Goal: Communication & Community: Answer question/provide support

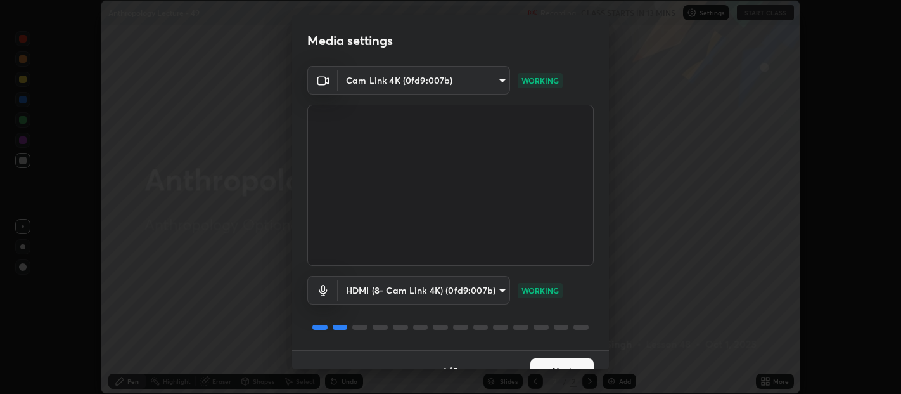
scroll to position [22, 0]
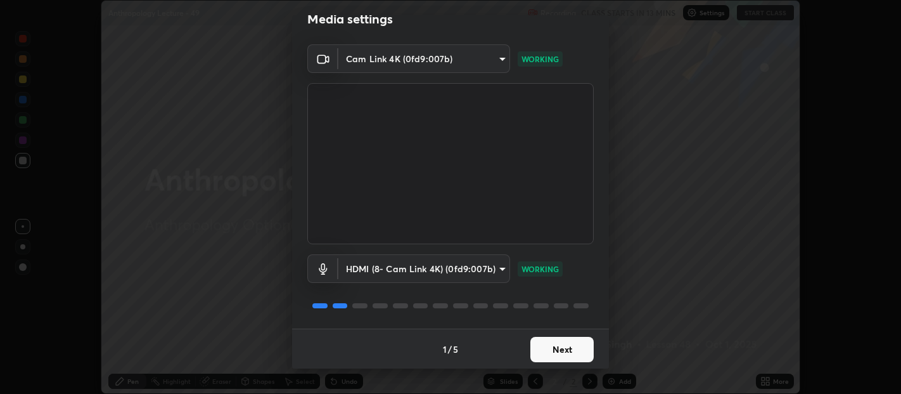
click at [563, 347] on button "Next" at bounding box center [561, 348] width 63 height 25
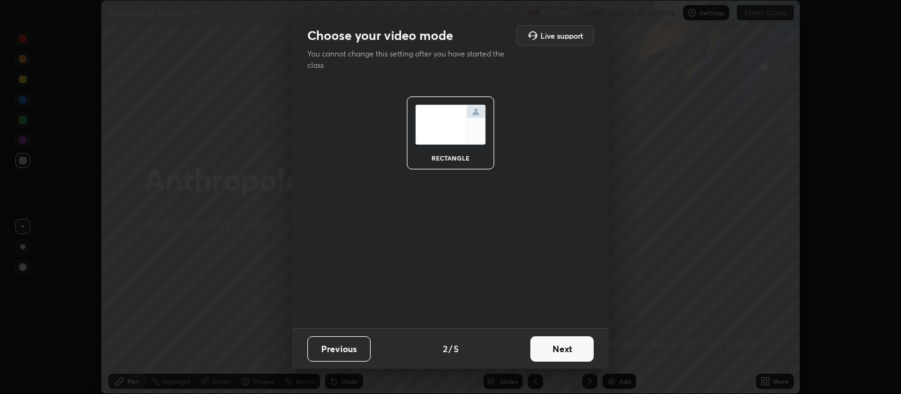
click at [564, 350] on button "Next" at bounding box center [561, 348] width 63 height 25
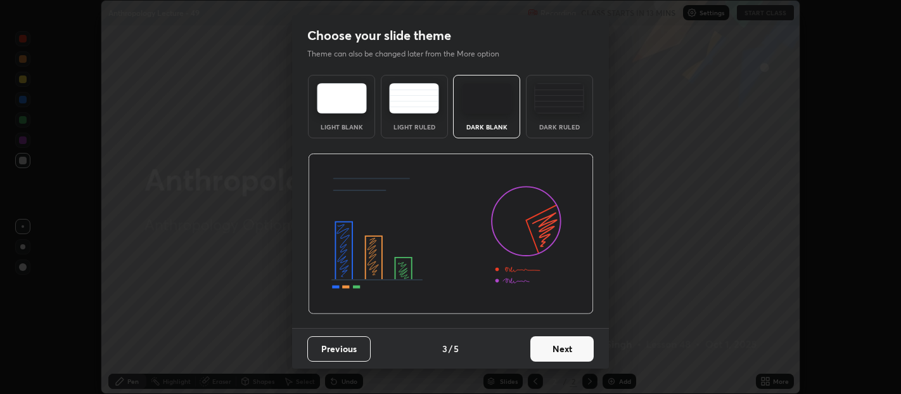
click at [564, 354] on button "Next" at bounding box center [561, 348] width 63 height 25
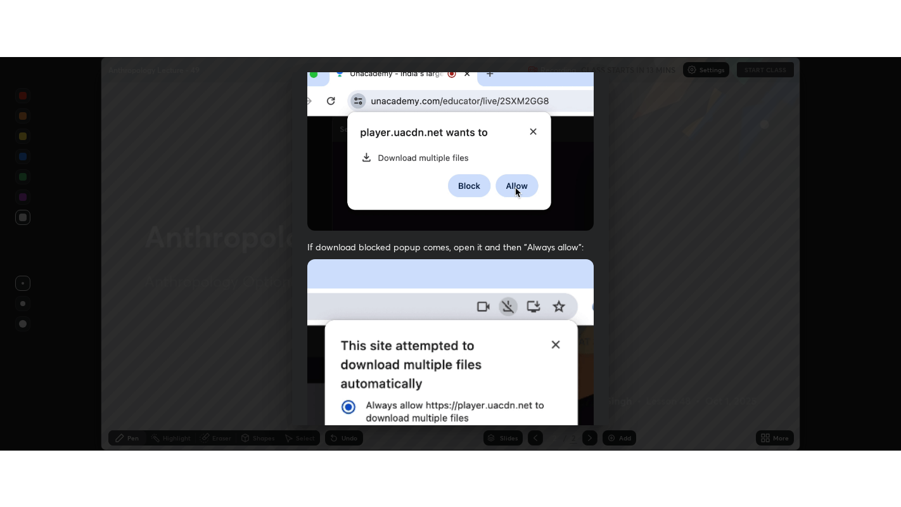
scroll to position [280, 0]
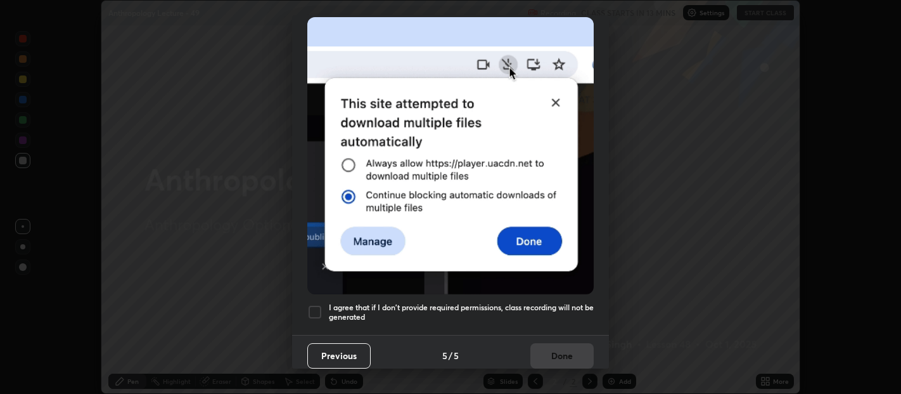
click at [317, 306] on div at bounding box center [314, 311] width 15 height 15
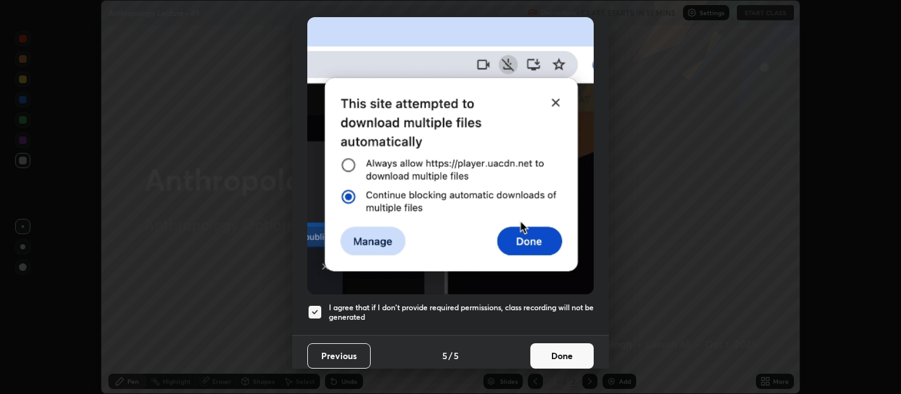
click at [536, 345] on button "Done" at bounding box center [561, 355] width 63 height 25
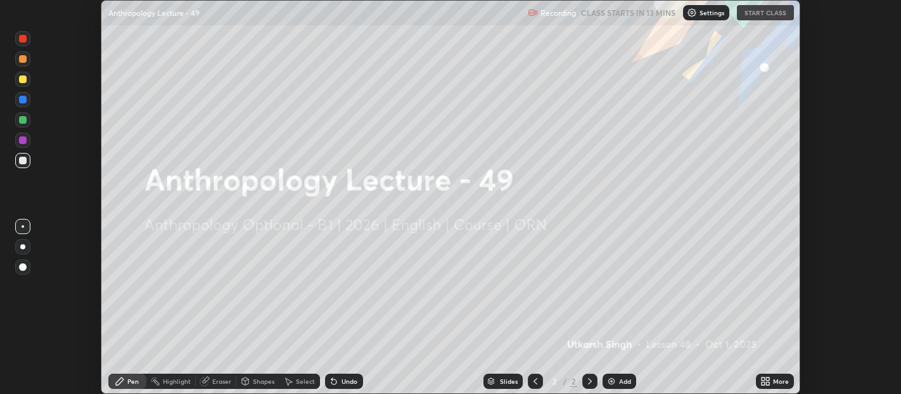
click at [767, 383] on icon at bounding box center [767, 382] width 3 height 3
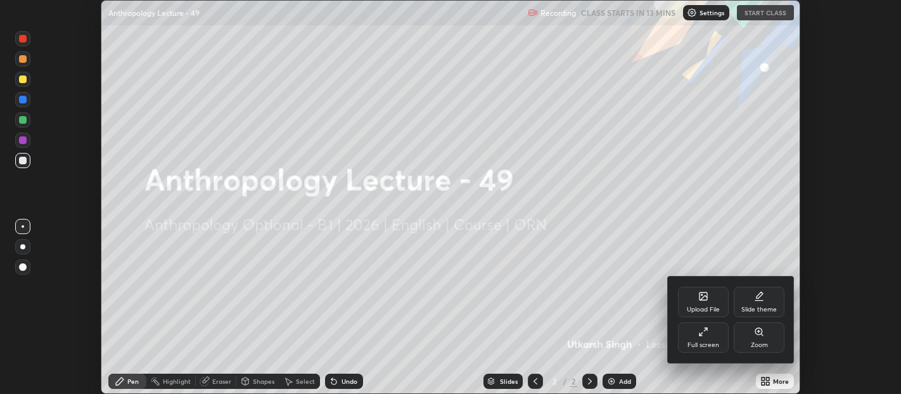
click at [699, 338] on div "Full screen" at bounding box center [703, 337] width 51 height 30
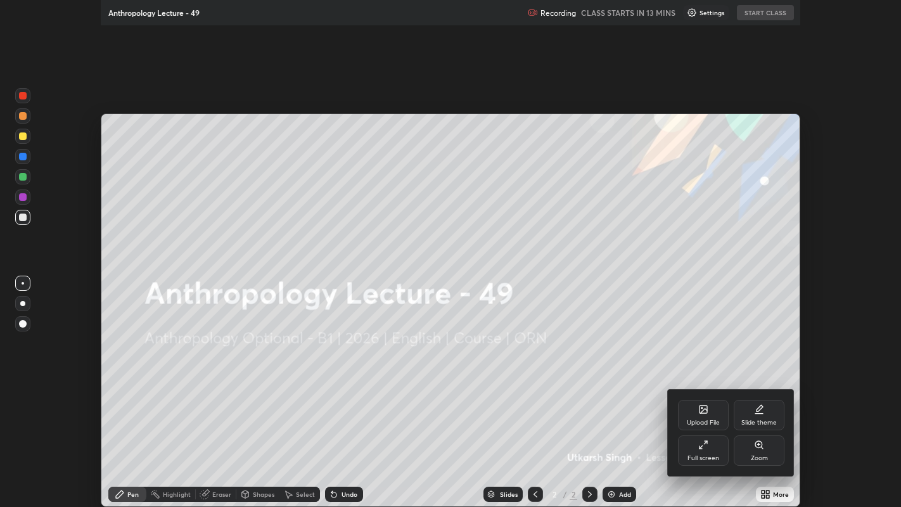
scroll to position [507, 901]
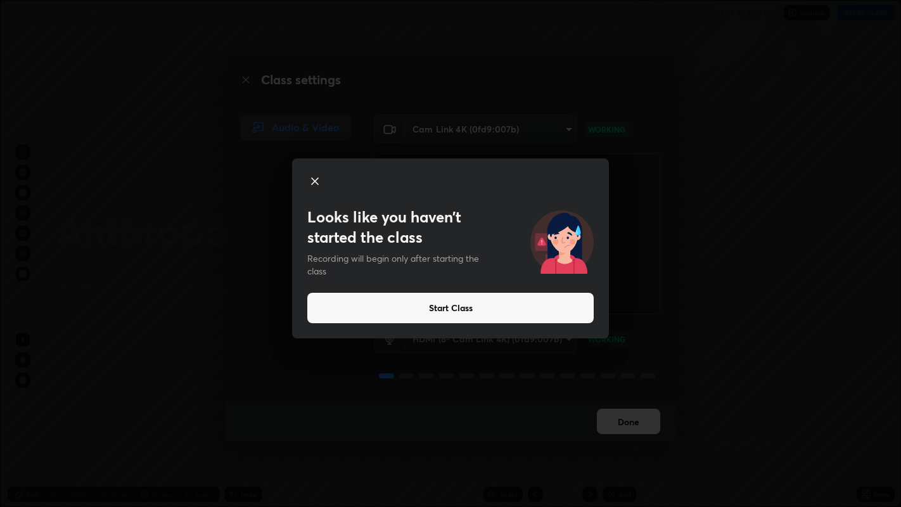
click at [482, 314] on button "Start Class" at bounding box center [450, 308] width 286 height 30
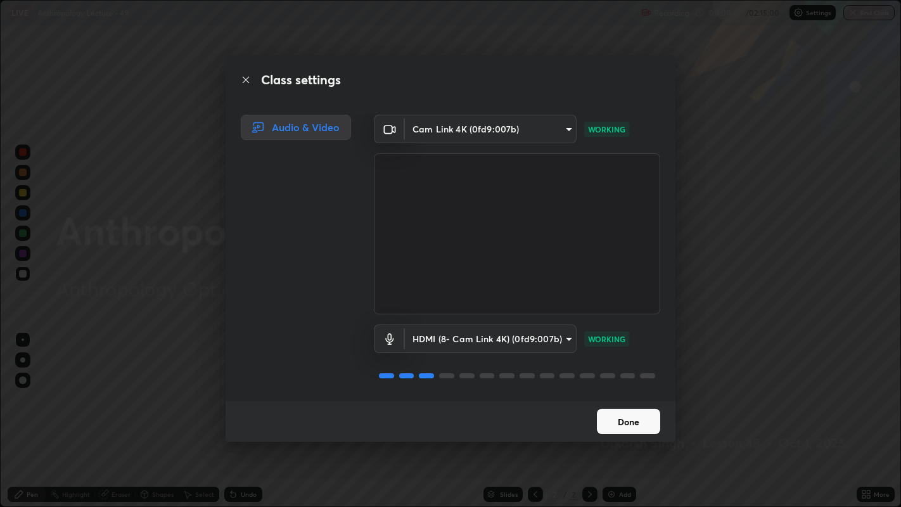
click at [635, 393] on button "Done" at bounding box center [628, 421] width 63 height 25
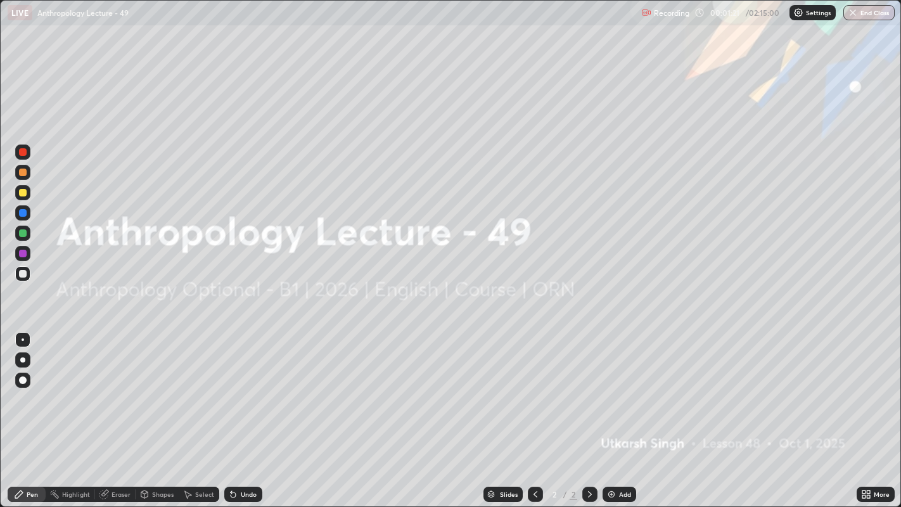
click at [611, 393] on img at bounding box center [611, 494] width 10 height 10
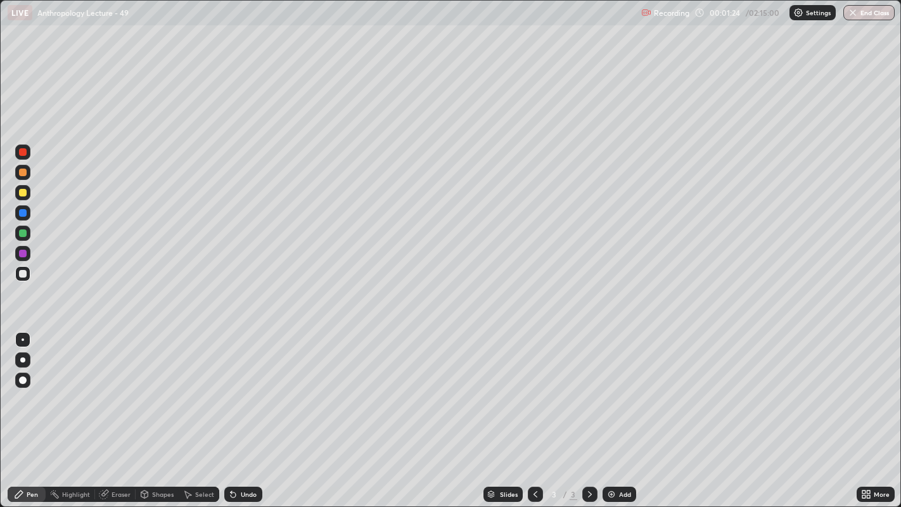
click at [25, 272] on div at bounding box center [23, 274] width 8 height 8
click at [24, 193] on div at bounding box center [23, 193] width 8 height 8
click at [23, 274] on div at bounding box center [23, 274] width 8 height 8
click at [613, 393] on img at bounding box center [611, 494] width 10 height 10
click at [26, 170] on div at bounding box center [23, 173] width 8 height 8
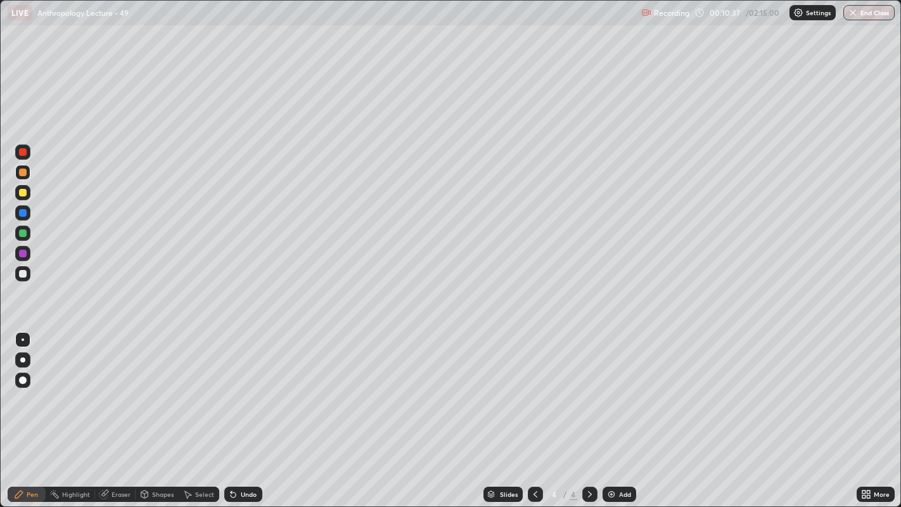
click at [27, 273] on div at bounding box center [22, 273] width 15 height 15
click at [25, 171] on div at bounding box center [23, 173] width 8 height 8
click at [25, 253] on div at bounding box center [23, 254] width 8 height 8
click at [23, 267] on div at bounding box center [22, 273] width 15 height 15
click at [534, 393] on icon at bounding box center [536, 494] width 4 height 6
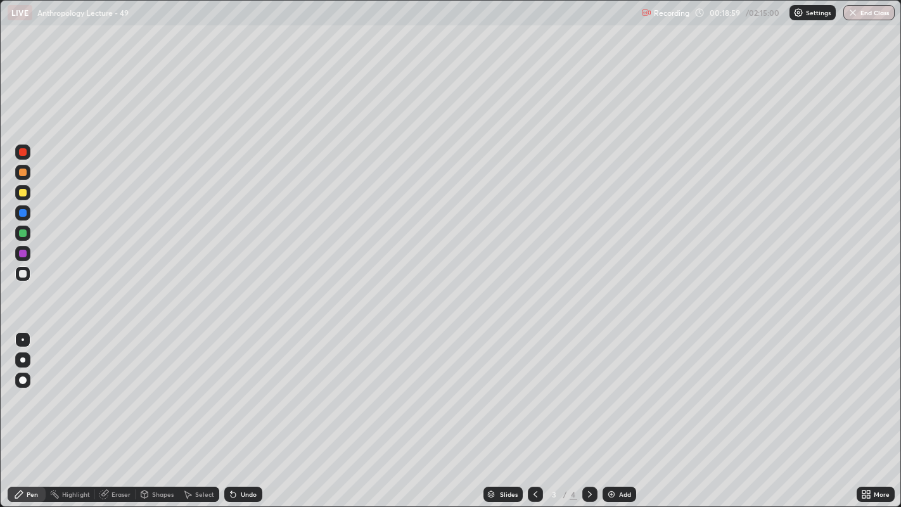
click at [582, 393] on div at bounding box center [589, 494] width 15 height 15
click at [614, 393] on img at bounding box center [611, 494] width 10 height 10
click at [123, 393] on div "Eraser" at bounding box center [115, 494] width 41 height 15
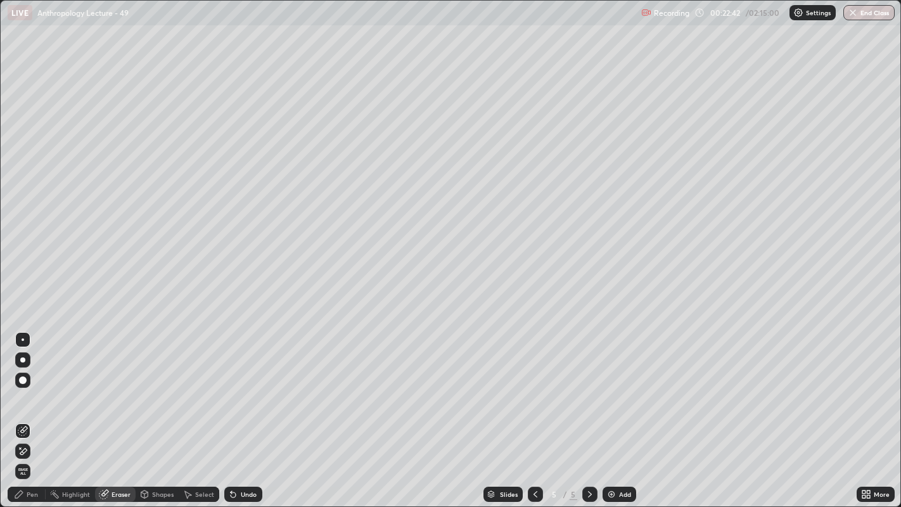
click at [32, 393] on div "Pen" at bounding box center [32, 494] width 11 height 6
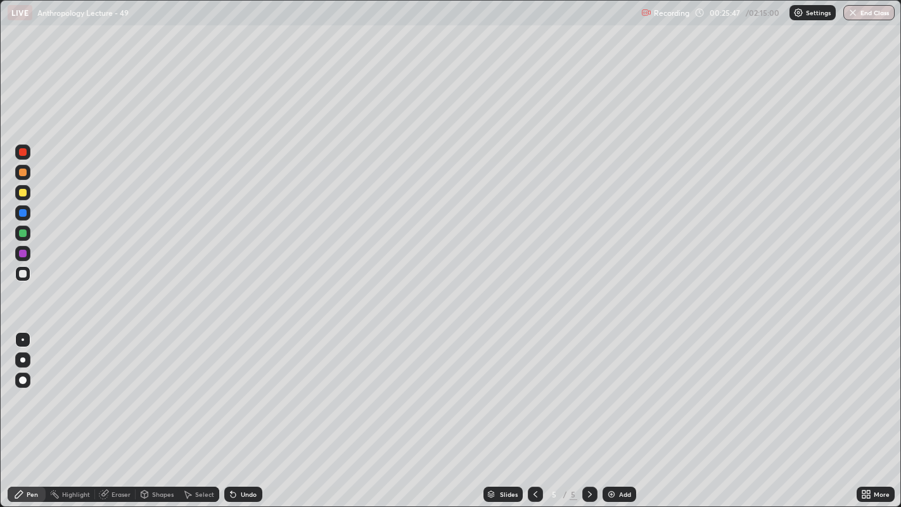
click at [112, 393] on div "Eraser" at bounding box center [121, 494] width 19 height 6
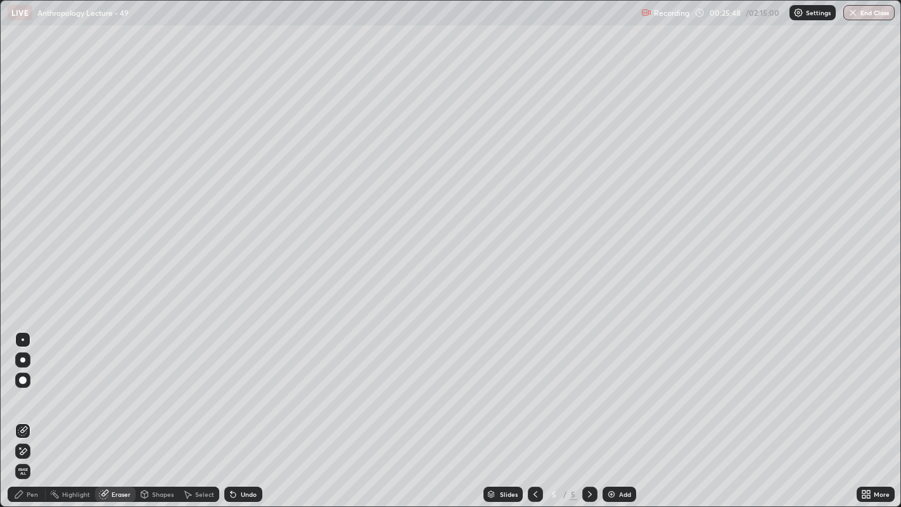
click at [22, 376] on div at bounding box center [23, 380] width 8 height 8
click at [22, 339] on div at bounding box center [23, 339] width 3 height 3
click at [32, 393] on div "Pen" at bounding box center [32, 494] width 11 height 6
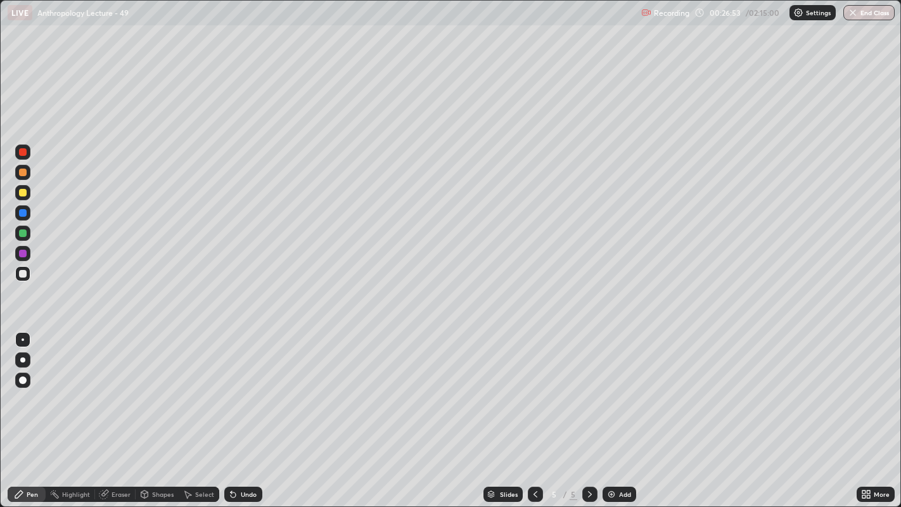
click at [238, 393] on div "Undo" at bounding box center [243, 494] width 38 height 15
click at [231, 393] on icon at bounding box center [233, 494] width 5 height 5
click at [24, 253] on div at bounding box center [23, 254] width 8 height 8
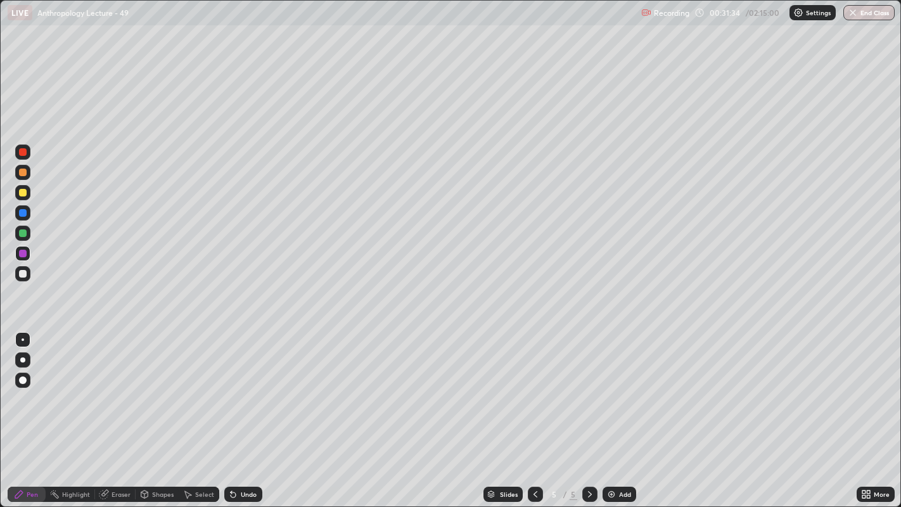
click at [29, 233] on div at bounding box center [22, 233] width 15 height 15
click at [607, 393] on img at bounding box center [611, 494] width 10 height 10
click at [26, 272] on div at bounding box center [22, 273] width 15 height 15
click at [24, 275] on div at bounding box center [23, 274] width 8 height 8
click at [24, 169] on div at bounding box center [23, 173] width 8 height 8
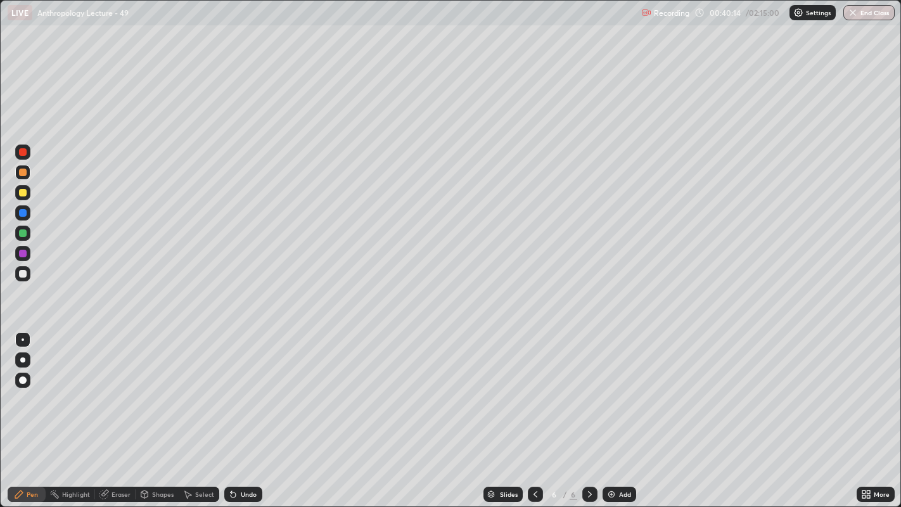
click at [22, 279] on div at bounding box center [22, 273] width 15 height 15
click at [26, 191] on div at bounding box center [23, 193] width 8 height 8
click at [236, 393] on icon at bounding box center [233, 494] width 10 height 10
click at [18, 271] on div at bounding box center [22, 273] width 15 height 15
click at [22, 195] on div at bounding box center [23, 193] width 8 height 8
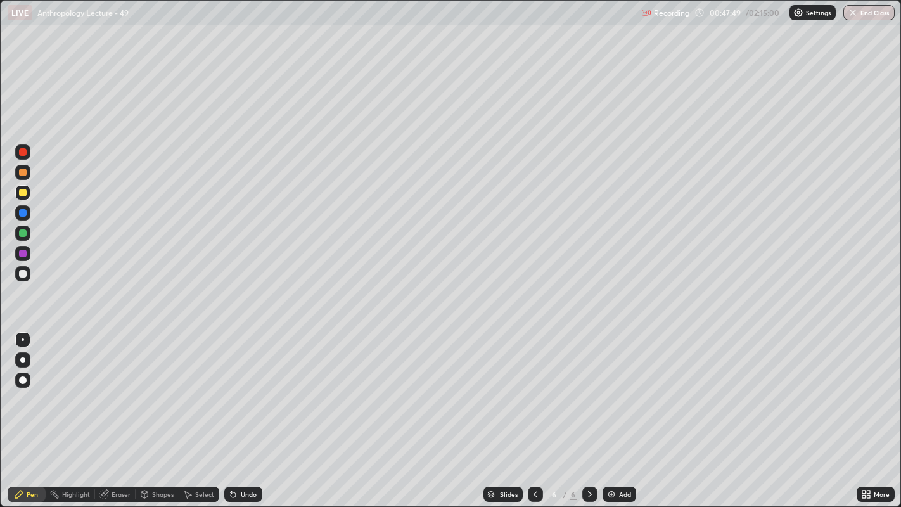
click at [22, 274] on div at bounding box center [23, 274] width 8 height 8
click at [23, 172] on div at bounding box center [23, 173] width 8 height 8
click at [612, 393] on img at bounding box center [611, 494] width 10 height 10
click at [24, 273] on div at bounding box center [23, 274] width 8 height 8
click at [25, 233] on div at bounding box center [23, 233] width 8 height 8
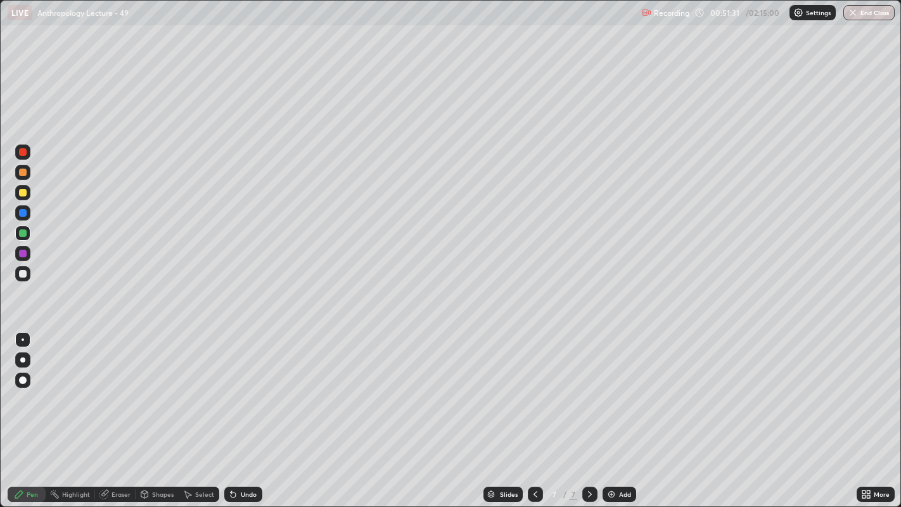
click at [25, 273] on div at bounding box center [23, 274] width 8 height 8
click at [24, 234] on div at bounding box center [23, 233] width 8 height 8
click at [20, 272] on div at bounding box center [23, 274] width 8 height 8
click at [26, 215] on div at bounding box center [22, 212] width 15 height 15
click at [23, 273] on div at bounding box center [23, 274] width 8 height 8
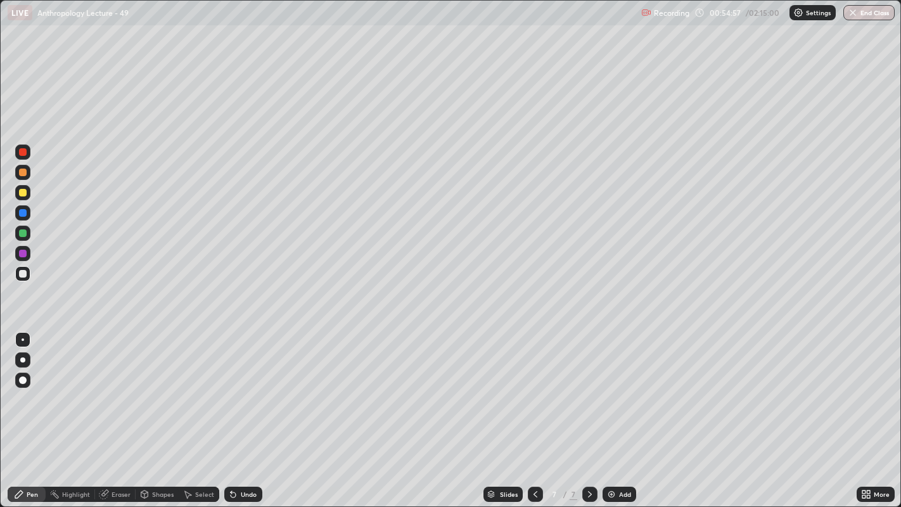
click at [25, 212] on div at bounding box center [23, 213] width 8 height 8
click at [29, 191] on div at bounding box center [22, 192] width 15 height 15
click at [23, 273] on div at bounding box center [23, 274] width 8 height 8
click at [611, 393] on img at bounding box center [611, 494] width 10 height 10
click at [23, 172] on div at bounding box center [23, 173] width 8 height 8
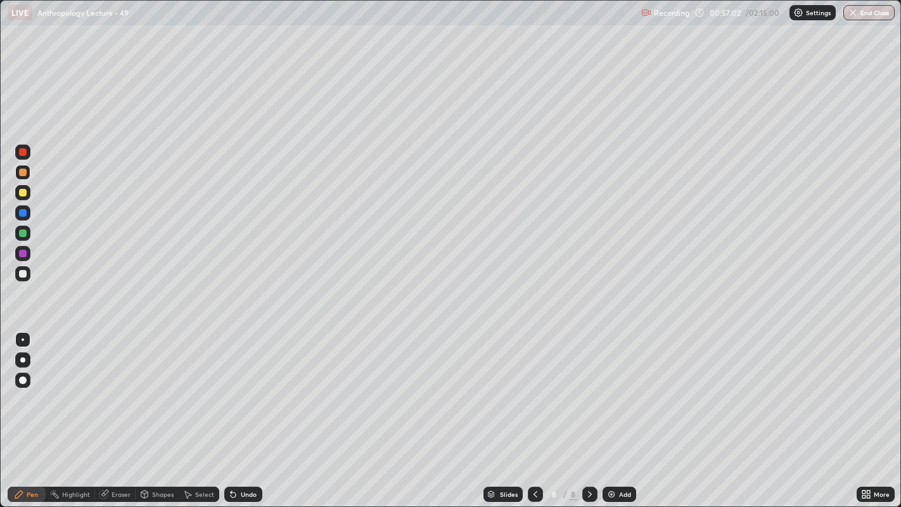
click at [235, 393] on icon at bounding box center [233, 494] width 10 height 10
click at [29, 272] on div at bounding box center [22, 273] width 15 height 15
click at [23, 233] on div at bounding box center [23, 233] width 8 height 8
click at [534, 393] on icon at bounding box center [535, 494] width 10 height 10
click at [23, 271] on div at bounding box center [23, 274] width 8 height 8
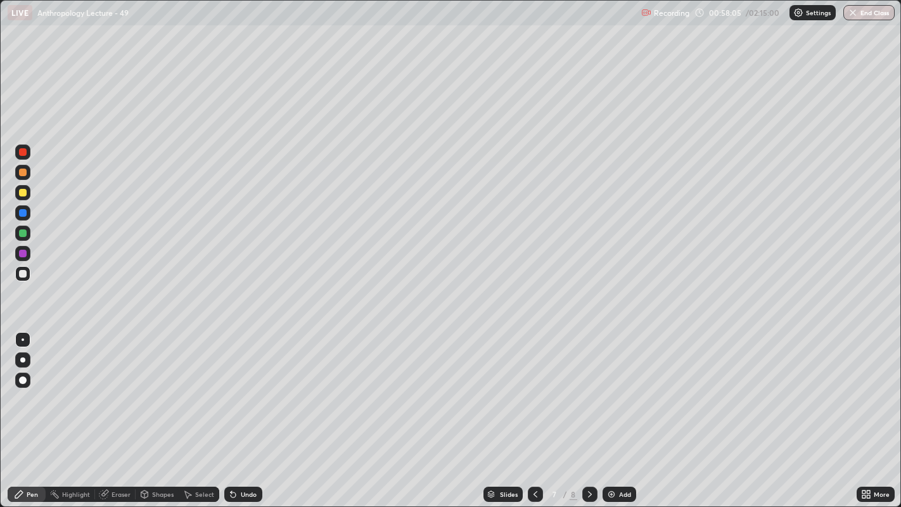
click at [28, 253] on div at bounding box center [22, 253] width 15 height 15
click at [30, 271] on div at bounding box center [22, 273] width 15 height 15
click at [588, 393] on icon at bounding box center [590, 494] width 10 height 10
click at [24, 274] on div at bounding box center [23, 274] width 8 height 8
click at [23, 233] on div at bounding box center [23, 233] width 8 height 8
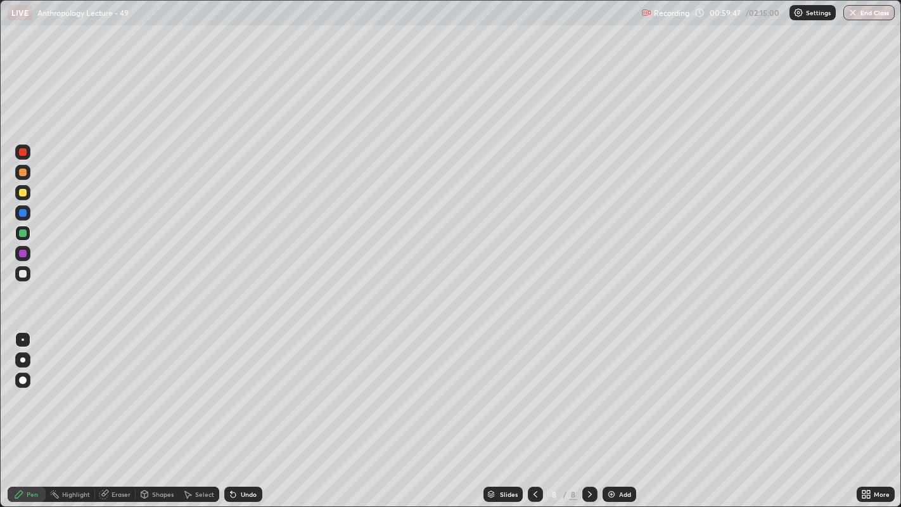
click at [23, 272] on div at bounding box center [23, 274] width 8 height 8
click at [22, 195] on div at bounding box center [23, 193] width 8 height 8
click at [26, 276] on div at bounding box center [22, 273] width 15 height 15
click at [25, 233] on div at bounding box center [23, 233] width 8 height 8
click at [238, 393] on div "Undo" at bounding box center [243, 494] width 38 height 15
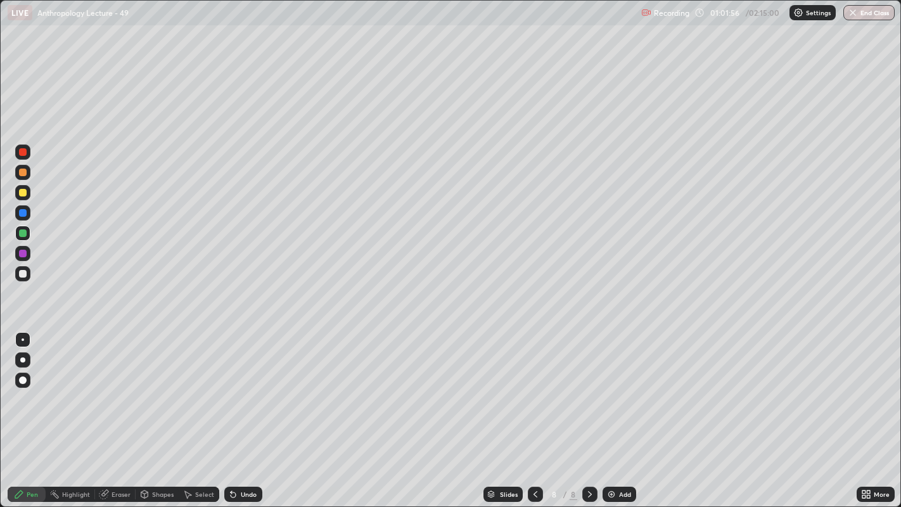
click at [231, 393] on icon at bounding box center [233, 494] width 5 height 5
click at [23, 273] on div at bounding box center [23, 274] width 8 height 8
click at [25, 191] on div at bounding box center [23, 193] width 8 height 8
click at [26, 273] on div at bounding box center [23, 274] width 8 height 8
click at [19, 174] on div at bounding box center [23, 173] width 8 height 8
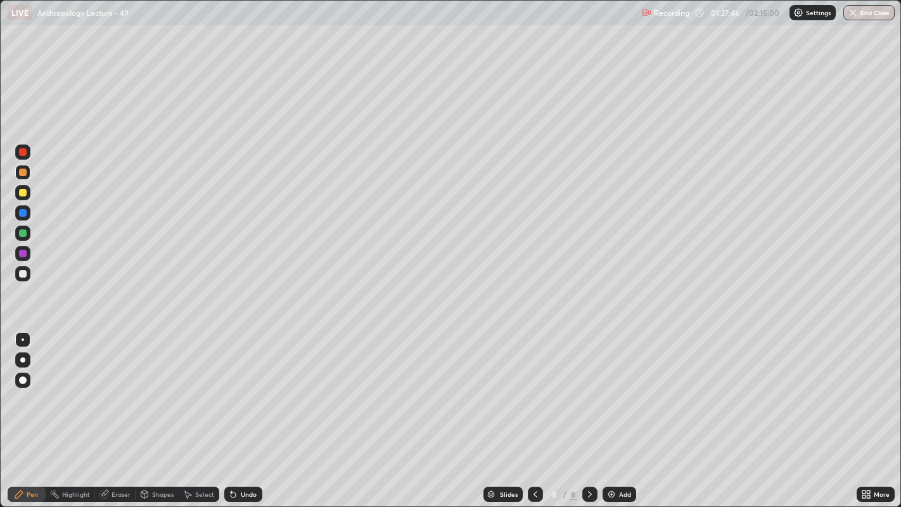
click at [606, 393] on img at bounding box center [611, 494] width 10 height 10
click at [237, 393] on div "Undo" at bounding box center [243, 494] width 38 height 15
click at [118, 393] on div "Eraser" at bounding box center [121, 494] width 19 height 6
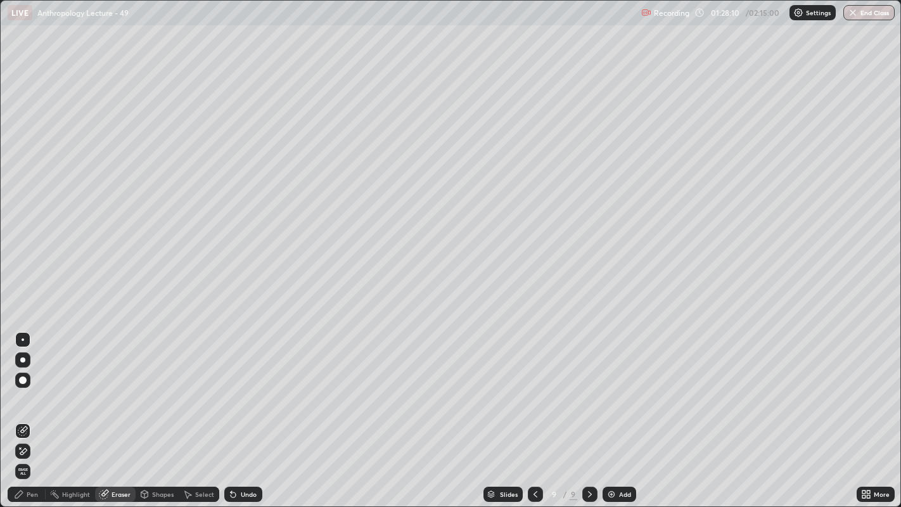
click at [22, 339] on div at bounding box center [23, 339] width 3 height 3
click at [35, 393] on div "Pen" at bounding box center [32, 494] width 11 height 6
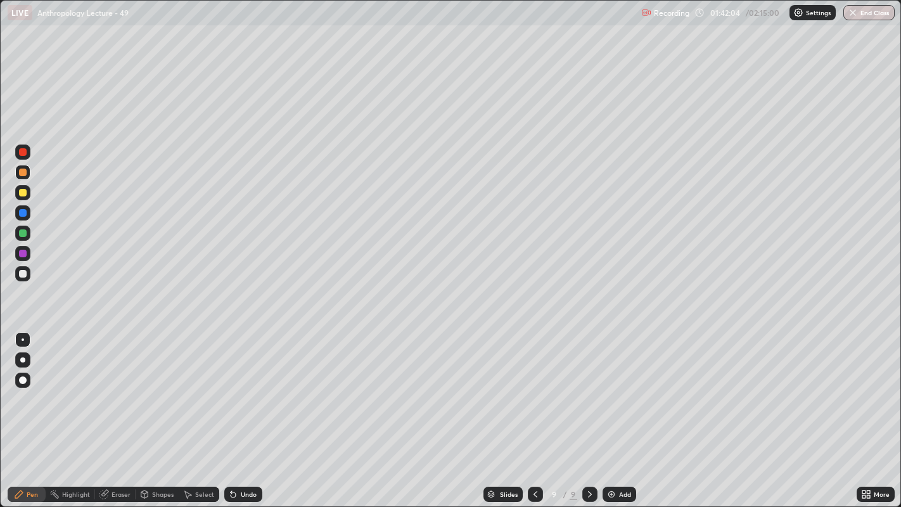
click at [534, 393] on icon at bounding box center [535, 494] width 10 height 10
click at [868, 13] on button "End Class" at bounding box center [868, 12] width 51 height 15
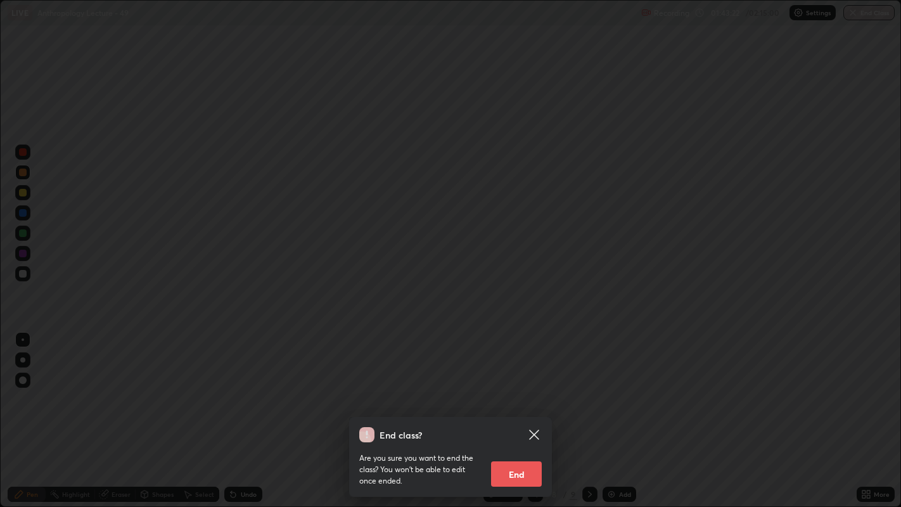
click at [524, 393] on button "End" at bounding box center [516, 473] width 51 height 25
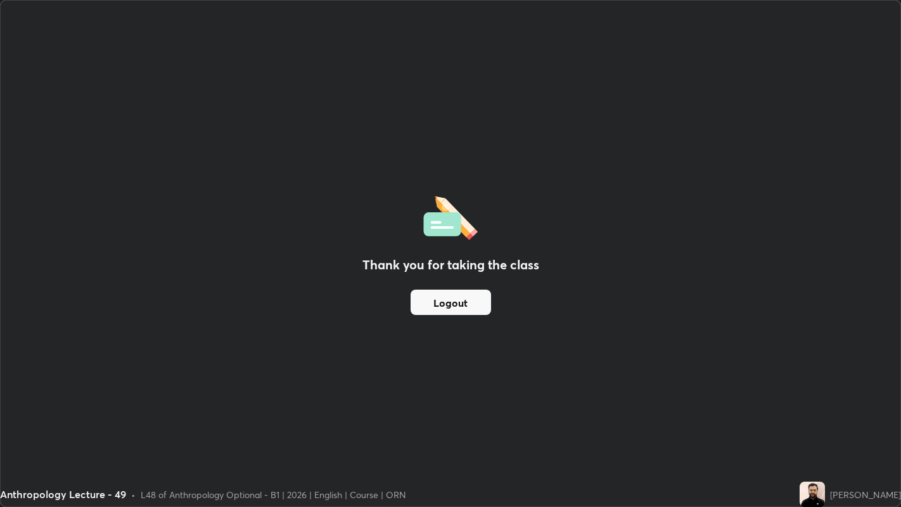
click at [481, 300] on button "Logout" at bounding box center [451, 302] width 80 height 25
